Goal: Task Accomplishment & Management: Manage account settings

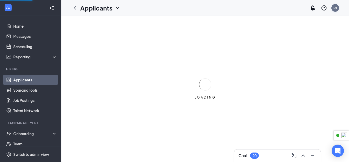
click at [336, 6] on div "DT" at bounding box center [335, 8] width 4 height 4
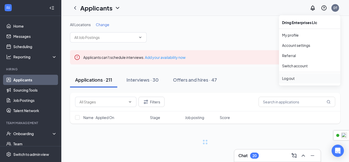
click at [304, 78] on div "Log out" at bounding box center [309, 78] width 55 height 5
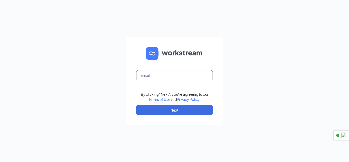
click at [194, 76] on input "text" at bounding box center [174, 75] width 77 height 10
type input "dave.terhune@cfafranchisee.com"
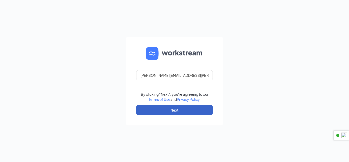
click at [195, 106] on button "Next" at bounding box center [174, 110] width 77 height 10
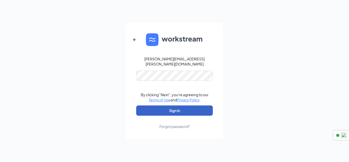
click at [191, 105] on button "Sign In" at bounding box center [174, 110] width 77 height 10
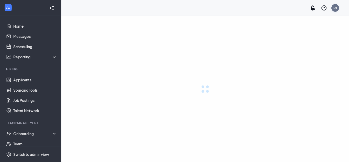
click at [336, 8] on div "DT" at bounding box center [335, 8] width 4 height 4
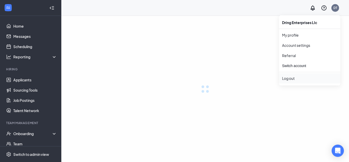
click at [308, 80] on div "Log out" at bounding box center [309, 78] width 55 height 5
click at [292, 79] on div "Log out" at bounding box center [309, 78] width 55 height 5
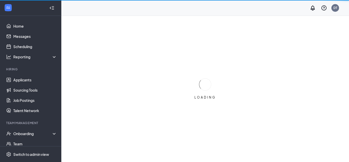
click at [296, 78] on div "LOADING" at bounding box center [205, 89] width 288 height 146
